Goal: Find specific page/section: Find specific page/section

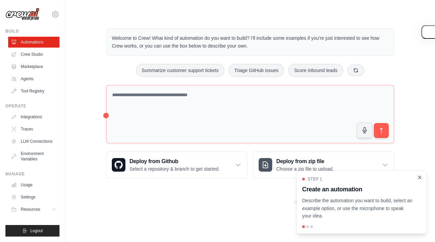
click at [423, 176] on icon "Close walkthrough" at bounding box center [420, 177] width 6 height 6
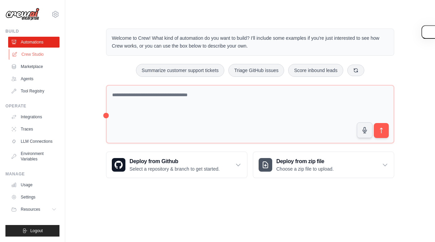
click at [41, 56] on link "Crew Studio" at bounding box center [34, 54] width 51 height 11
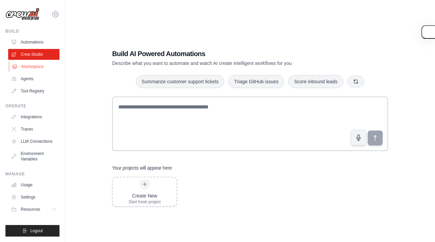
click at [44, 66] on link "Marketplace" at bounding box center [34, 66] width 51 height 11
